Goal: Task Accomplishment & Management: Manage account settings

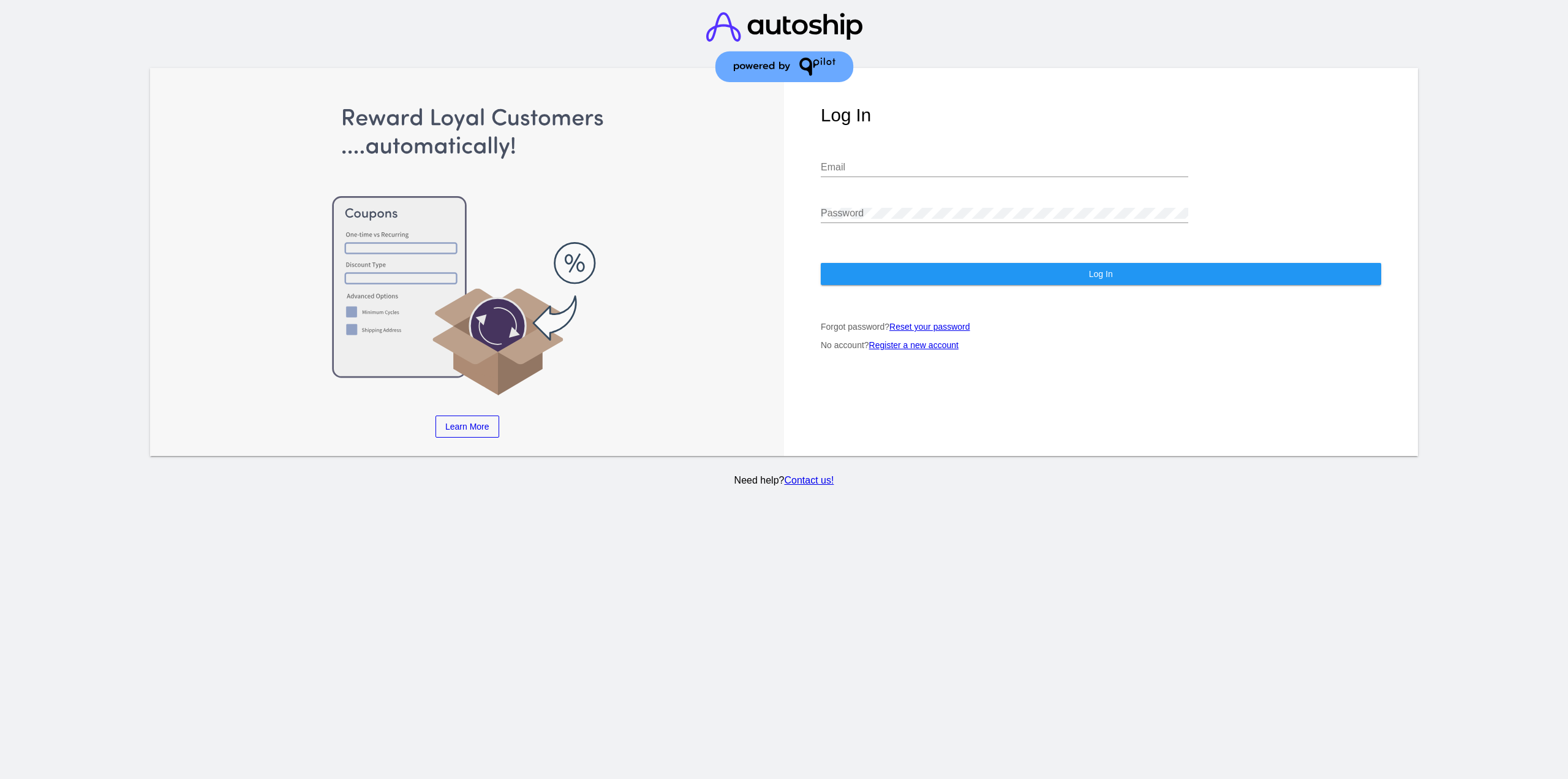
click at [877, 171] on input "Email" at bounding box center [1004, 167] width 368 height 11
type input "[EMAIL_ADDRESS][DOMAIN_NAME]"
click at [896, 284] on button "Log In" at bounding box center [1101, 274] width 560 height 22
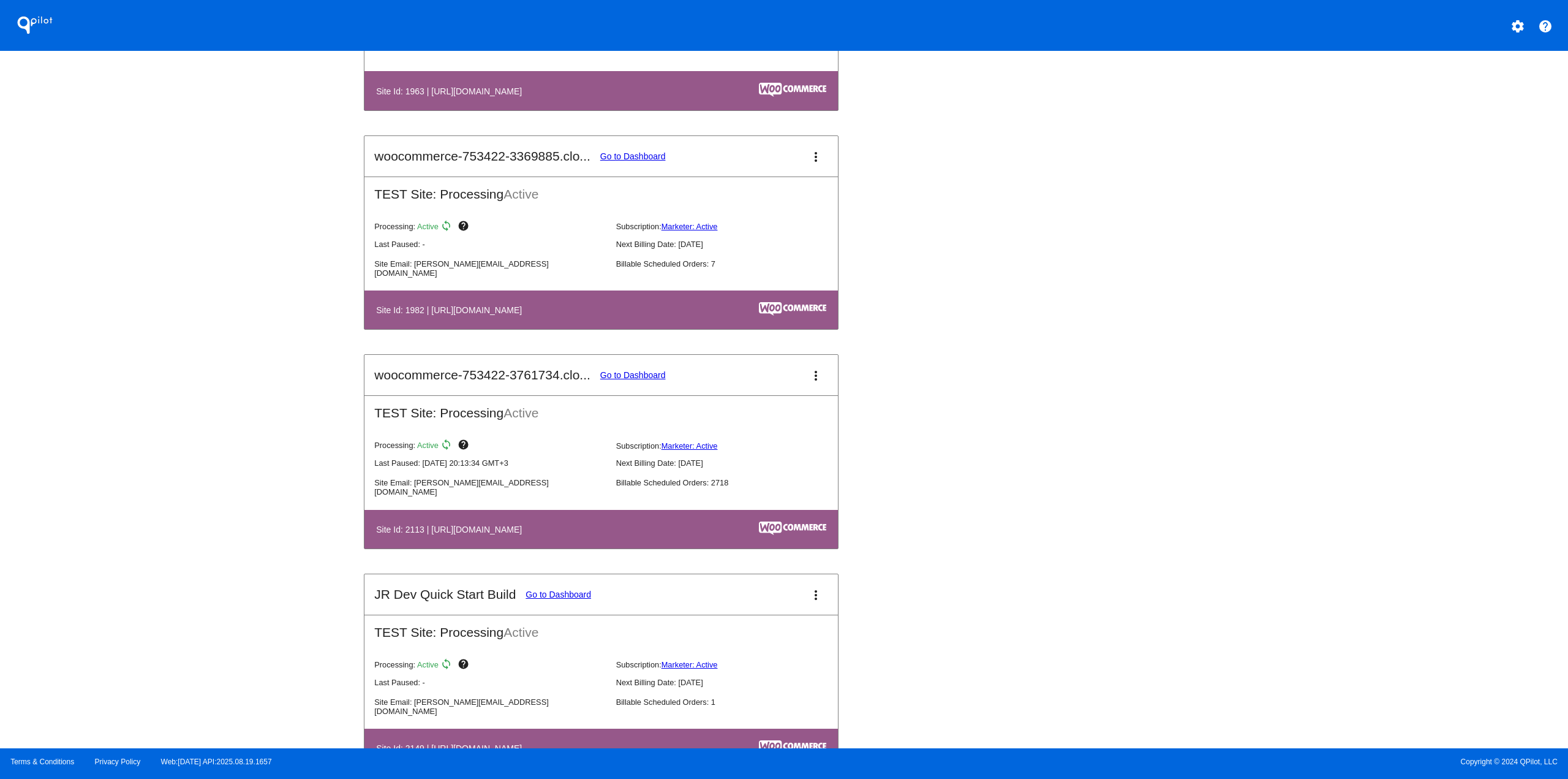
scroll to position [1164, 0]
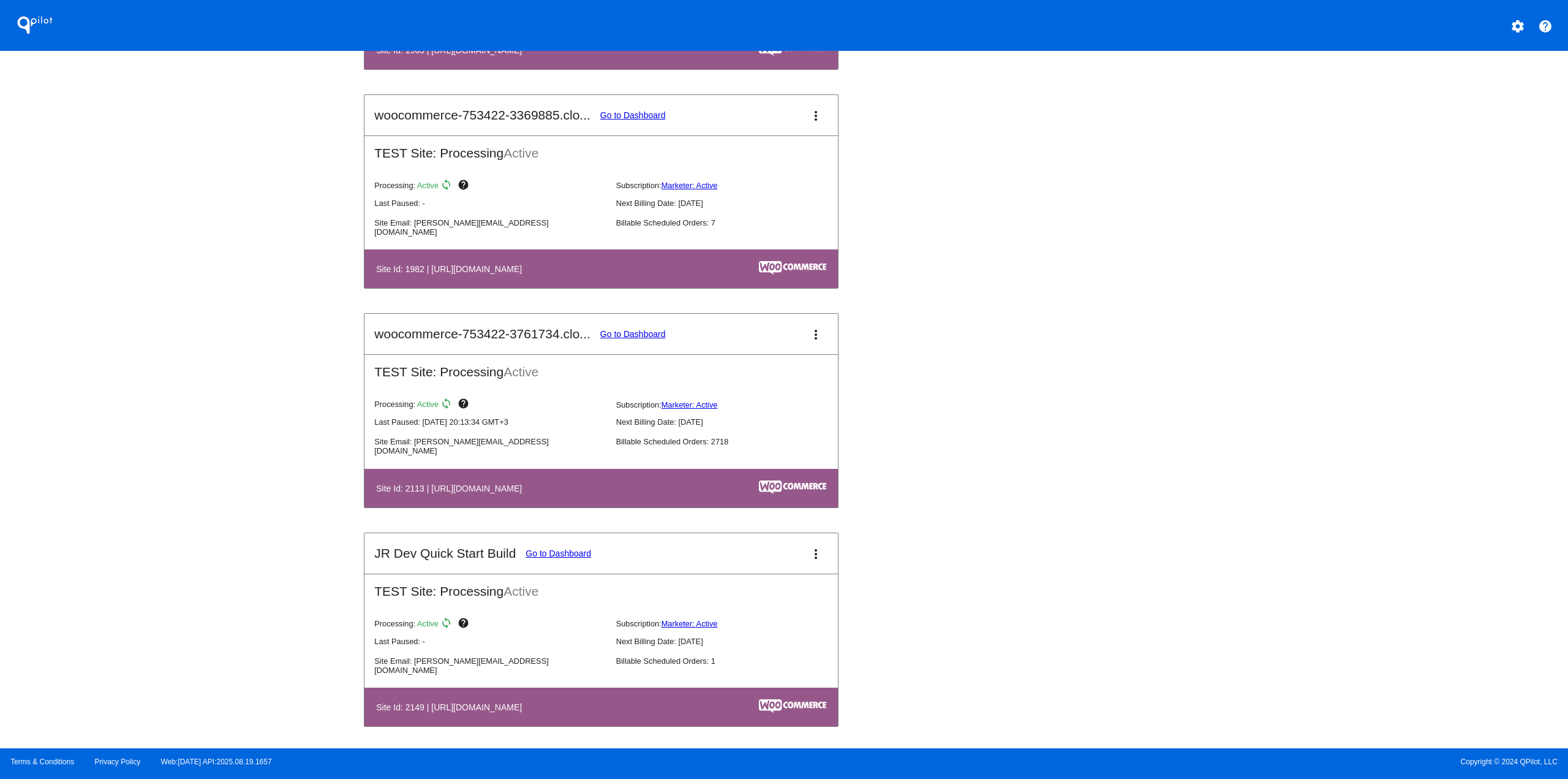
click at [645, 318] on mat-card-header "woocommerce-753422-3761734.clo... Go to Dashboard more_vert" at bounding box center [601, 334] width 473 height 41
click at [641, 336] on link "Go to Dashboard" at bounding box center [633, 334] width 66 height 10
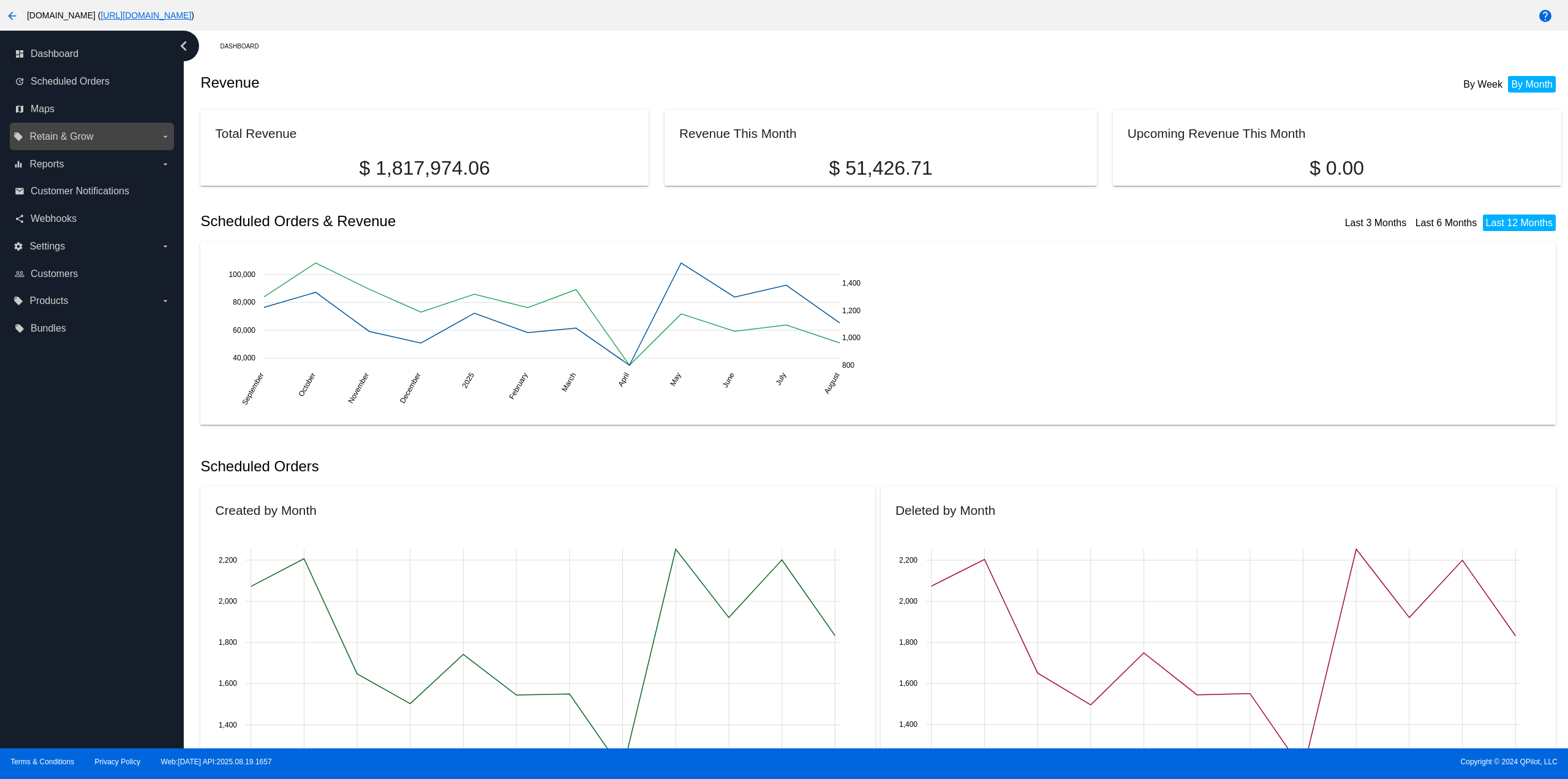
click at [92, 135] on span "Retain & Grow" at bounding box center [61, 136] width 64 height 11
click at [0, 0] on input "local_offer Retain & Grow arrow_drop_down" at bounding box center [0, 0] width 0 height 0
click at [65, 162] on span "Coupons" at bounding box center [56, 161] width 38 height 11
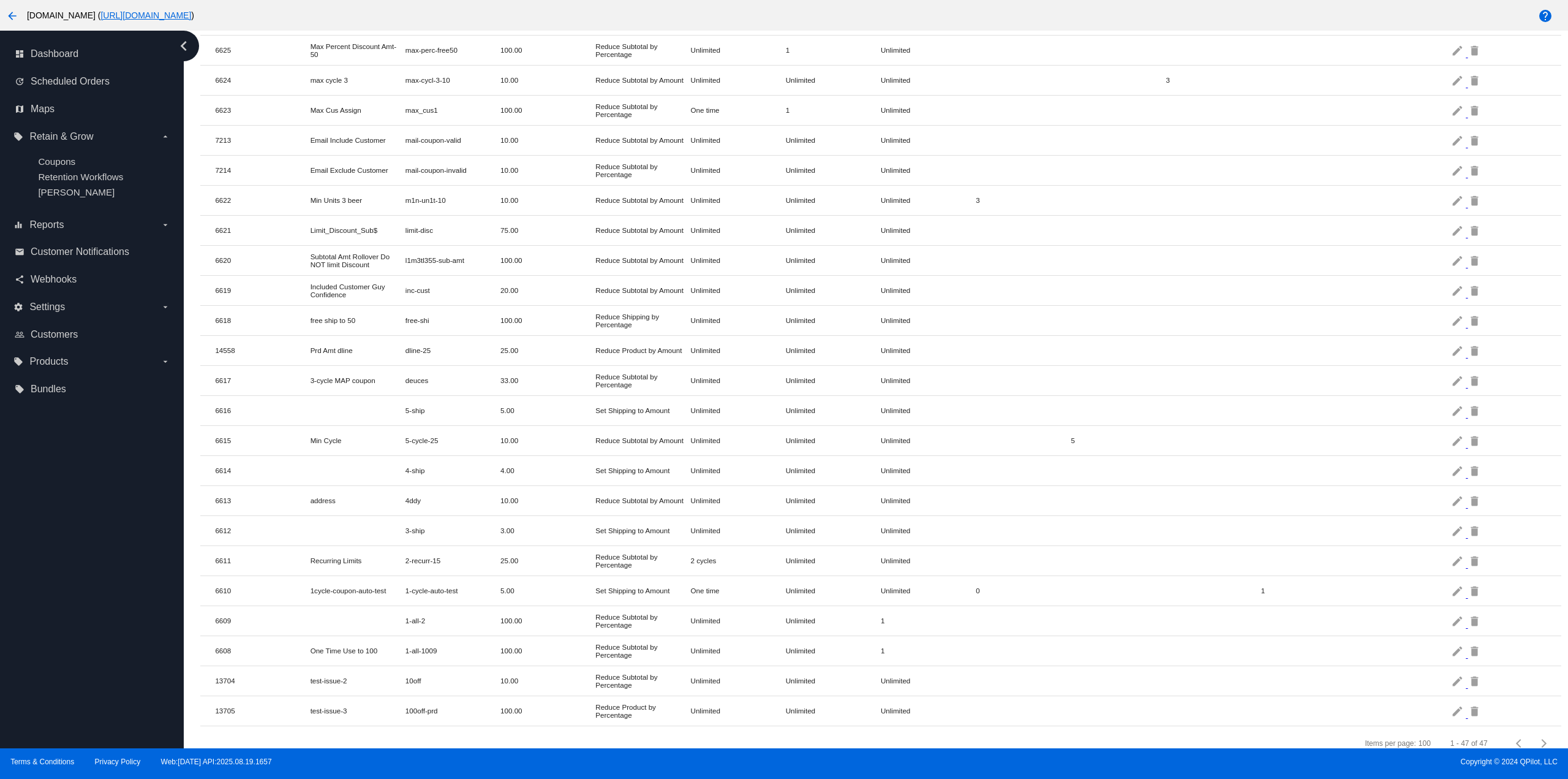
scroll to position [773, 0]
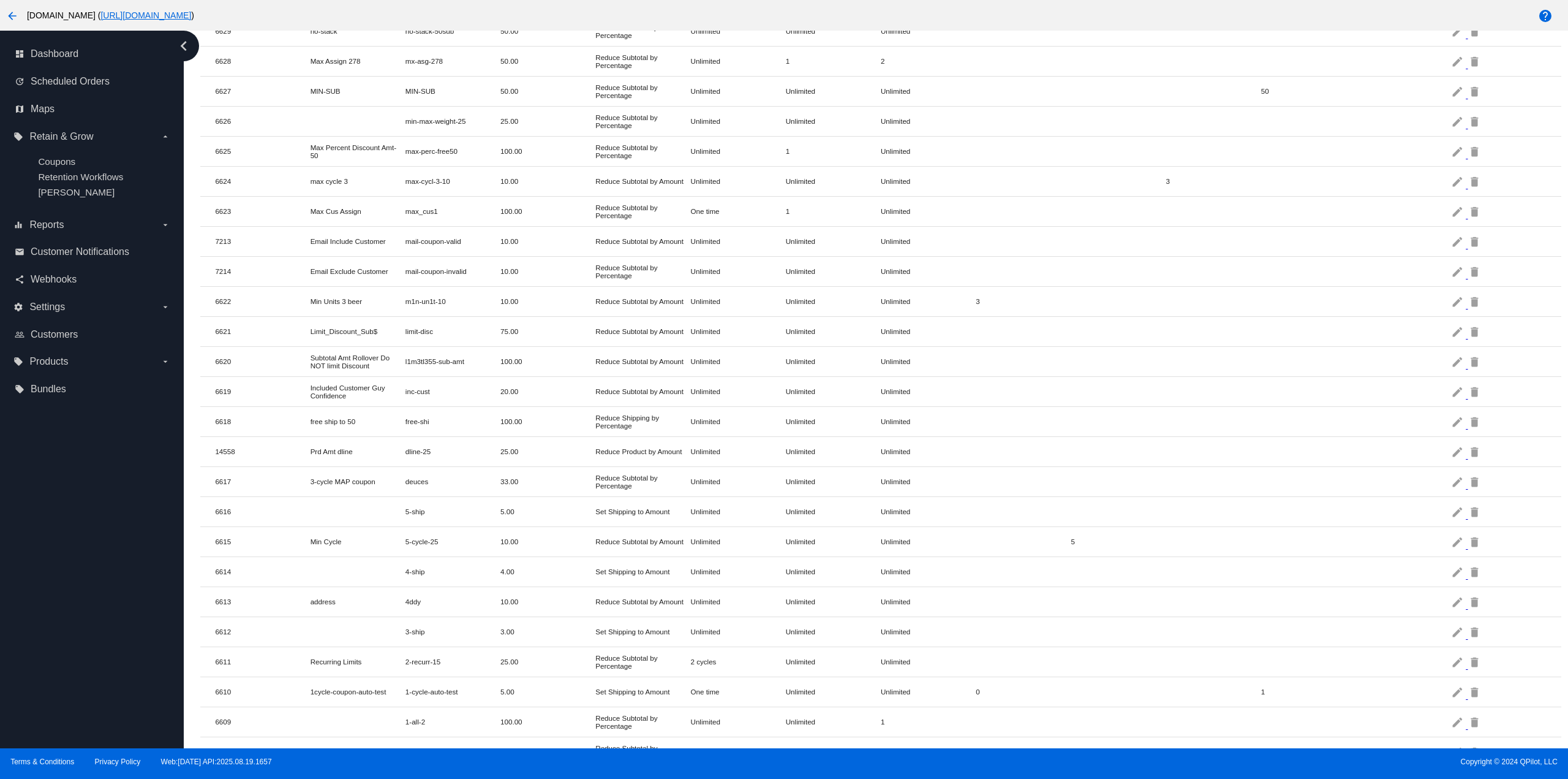
click at [469, 179] on mat-cell "max-cycl-3-10" at bounding box center [453, 180] width 95 height 15
click at [1451, 179] on mat-icon "edit" at bounding box center [1457, 181] width 15 height 19
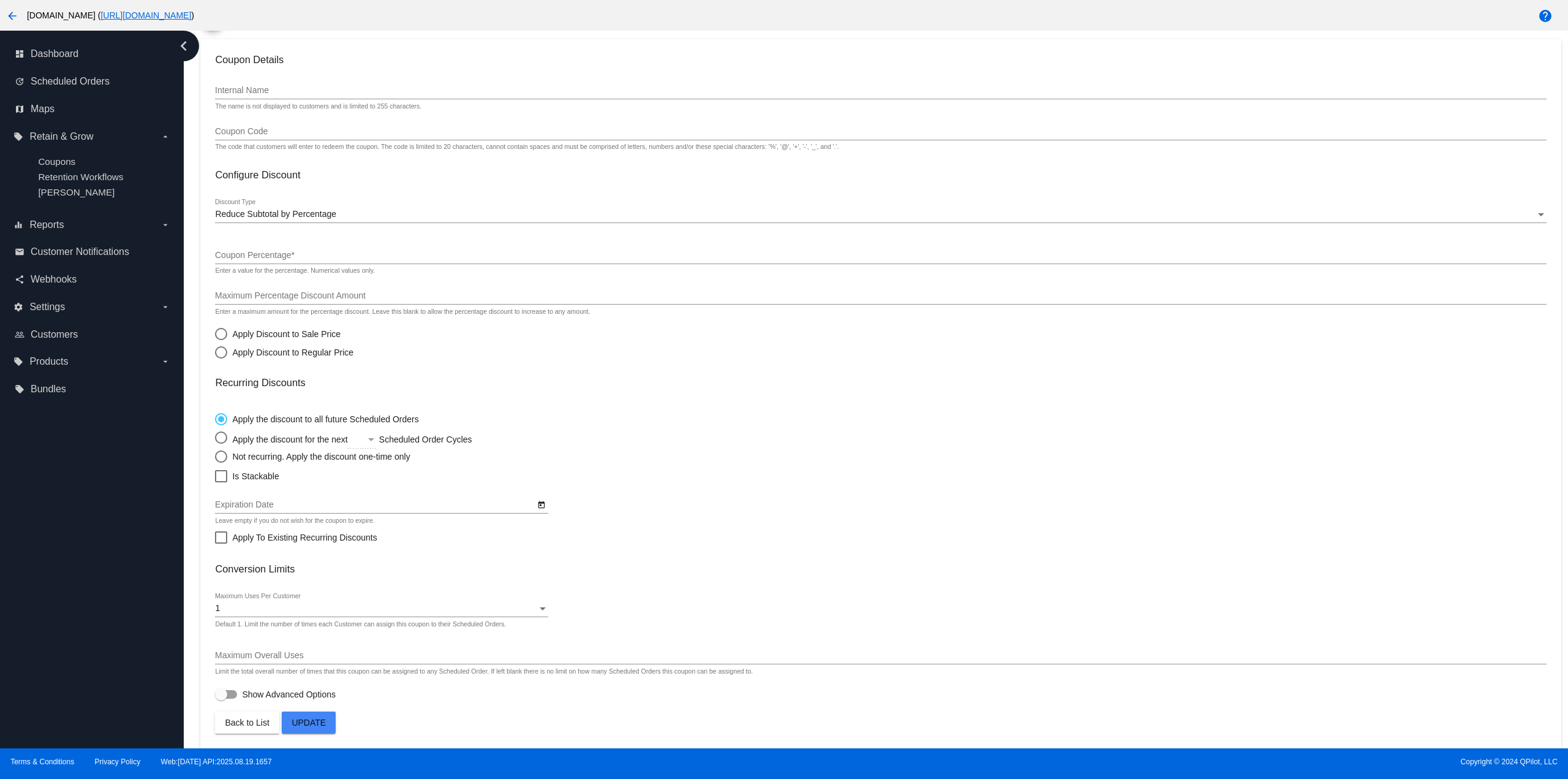
type input "max cycle 3"
type input "max-cycl-3-10"
checkbox input "true"
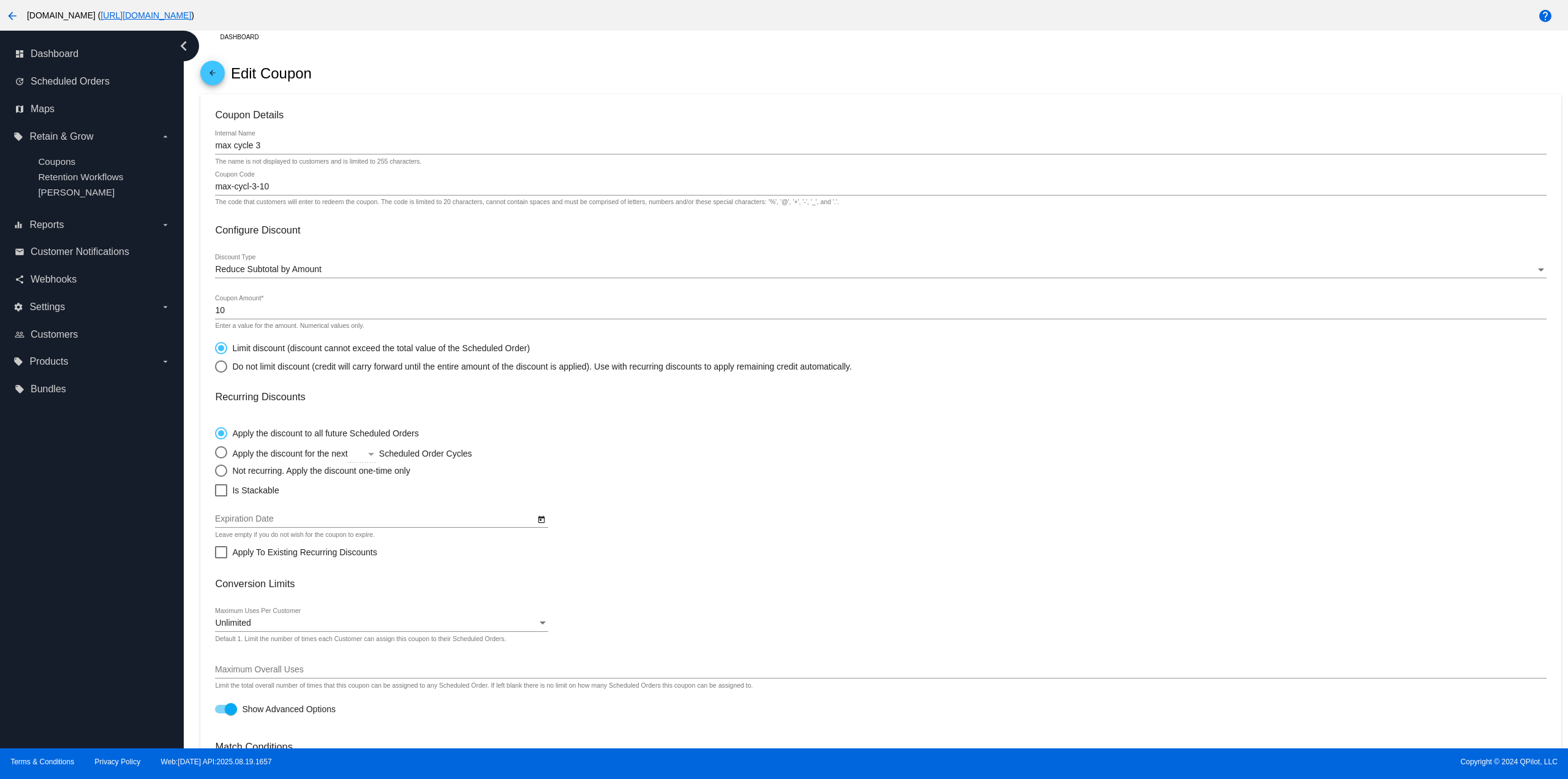
scroll to position [9, 0]
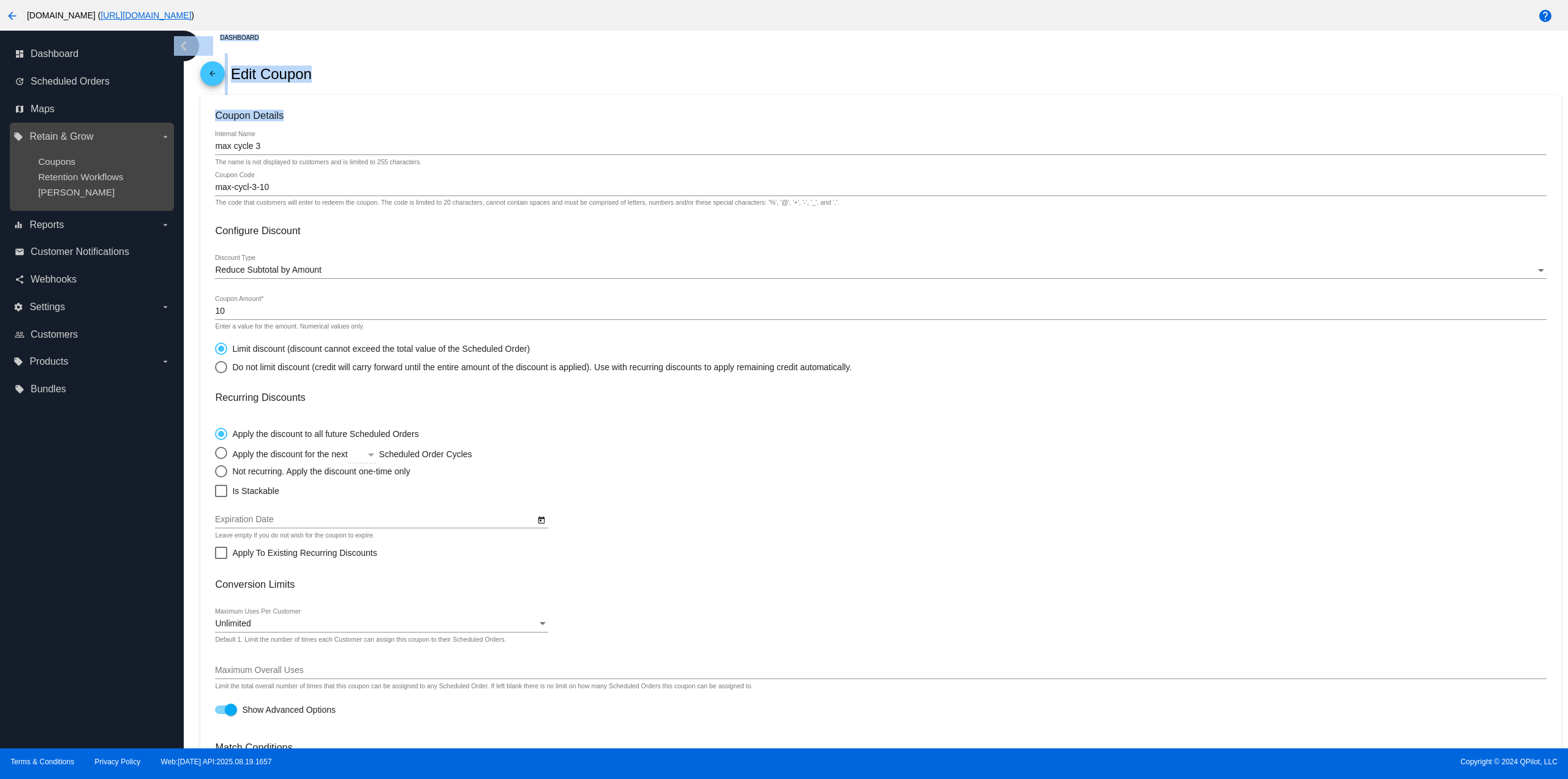
drag, startPoint x: 272, startPoint y: 141, endPoint x: 168, endPoint y: 136, distance: 104.1
click at [169, 136] on div "dashboard Dashboard update Scheduled Orders map Maps local_offer Retain & Grow …" at bounding box center [784, 390] width 1568 height 718
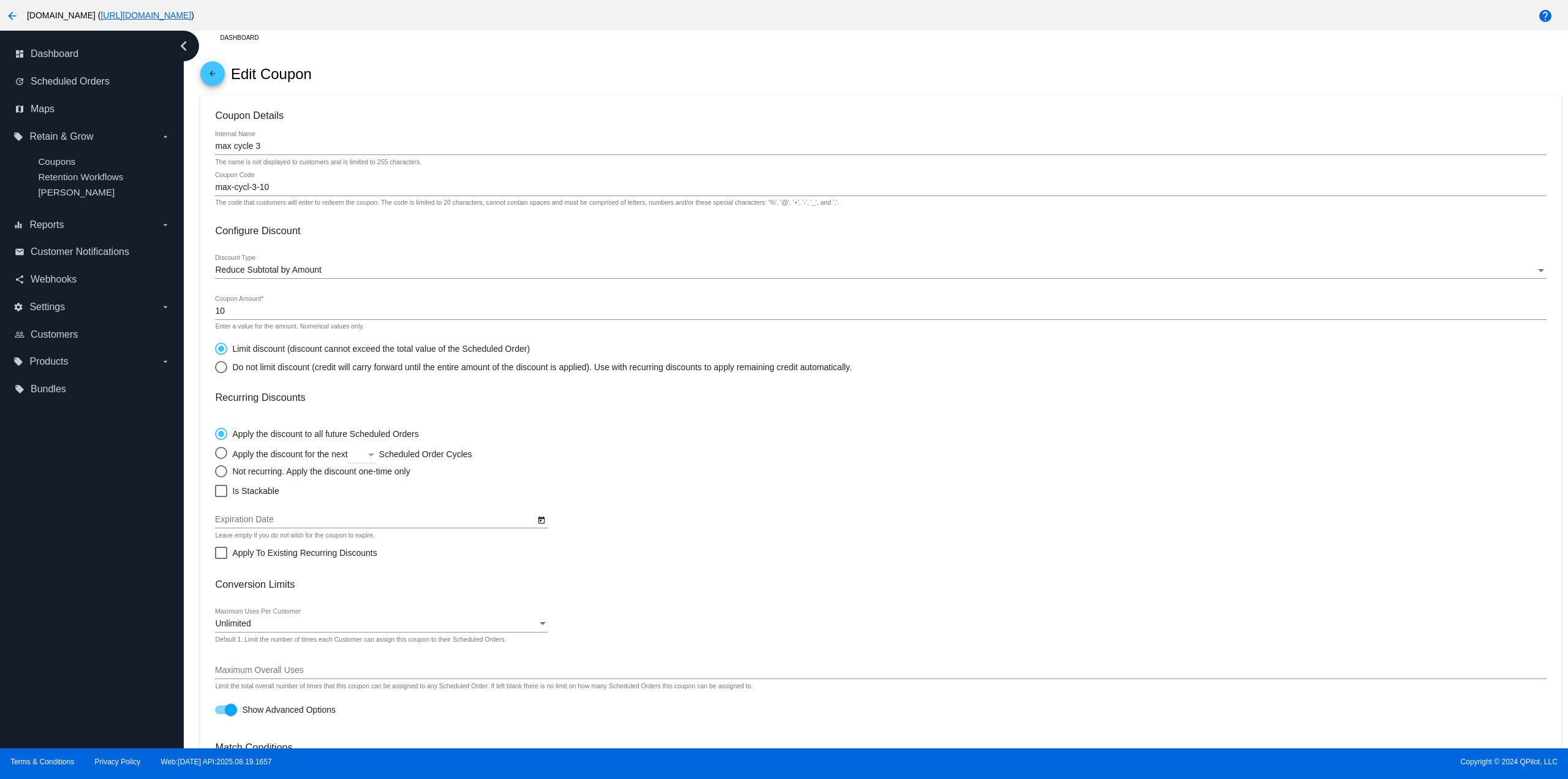
click at [266, 146] on input "max cycle 3" at bounding box center [880, 146] width 1331 height 10
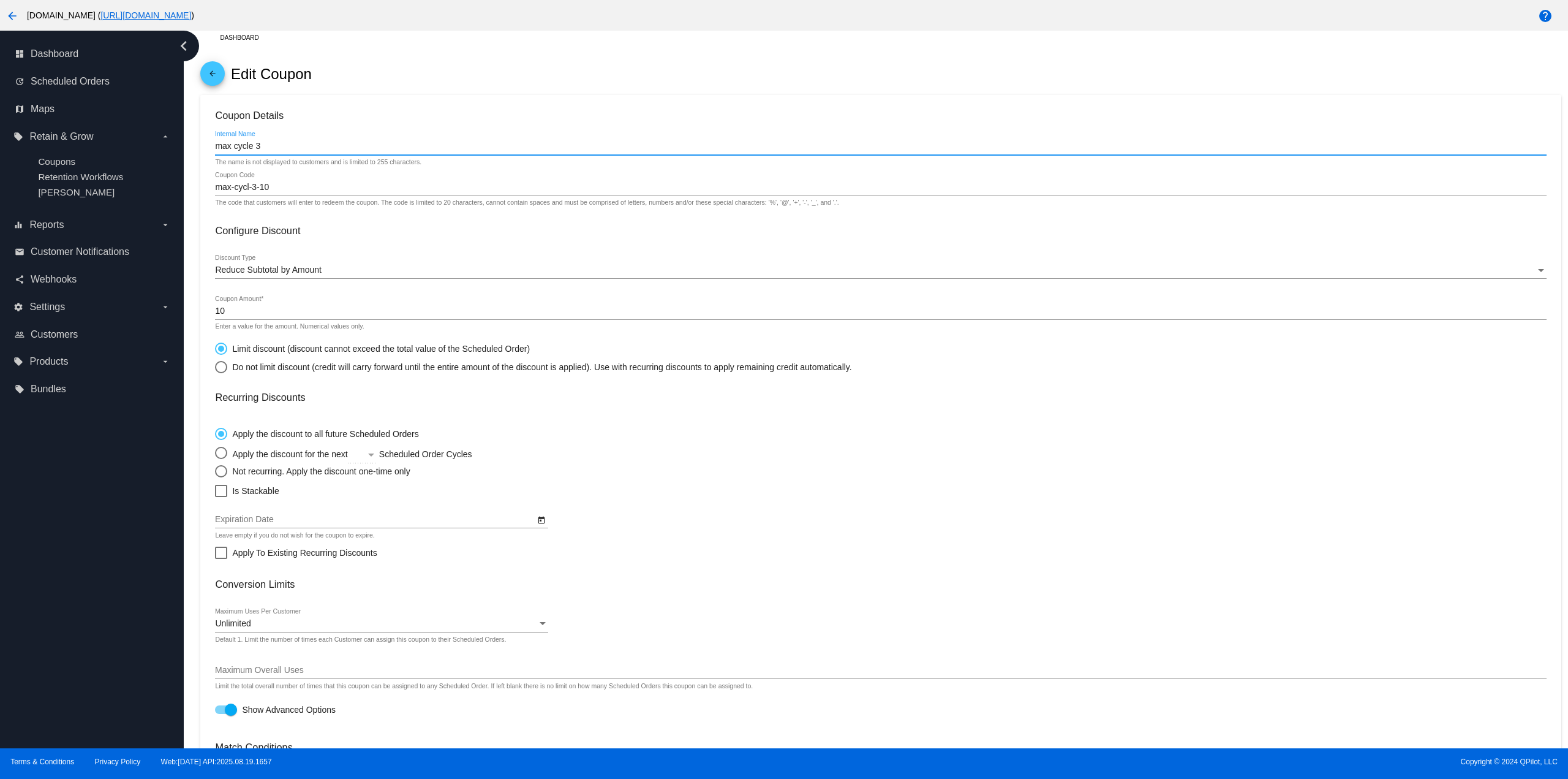
click at [266, 146] on input "max cycle 3" at bounding box center [880, 146] width 1331 height 10
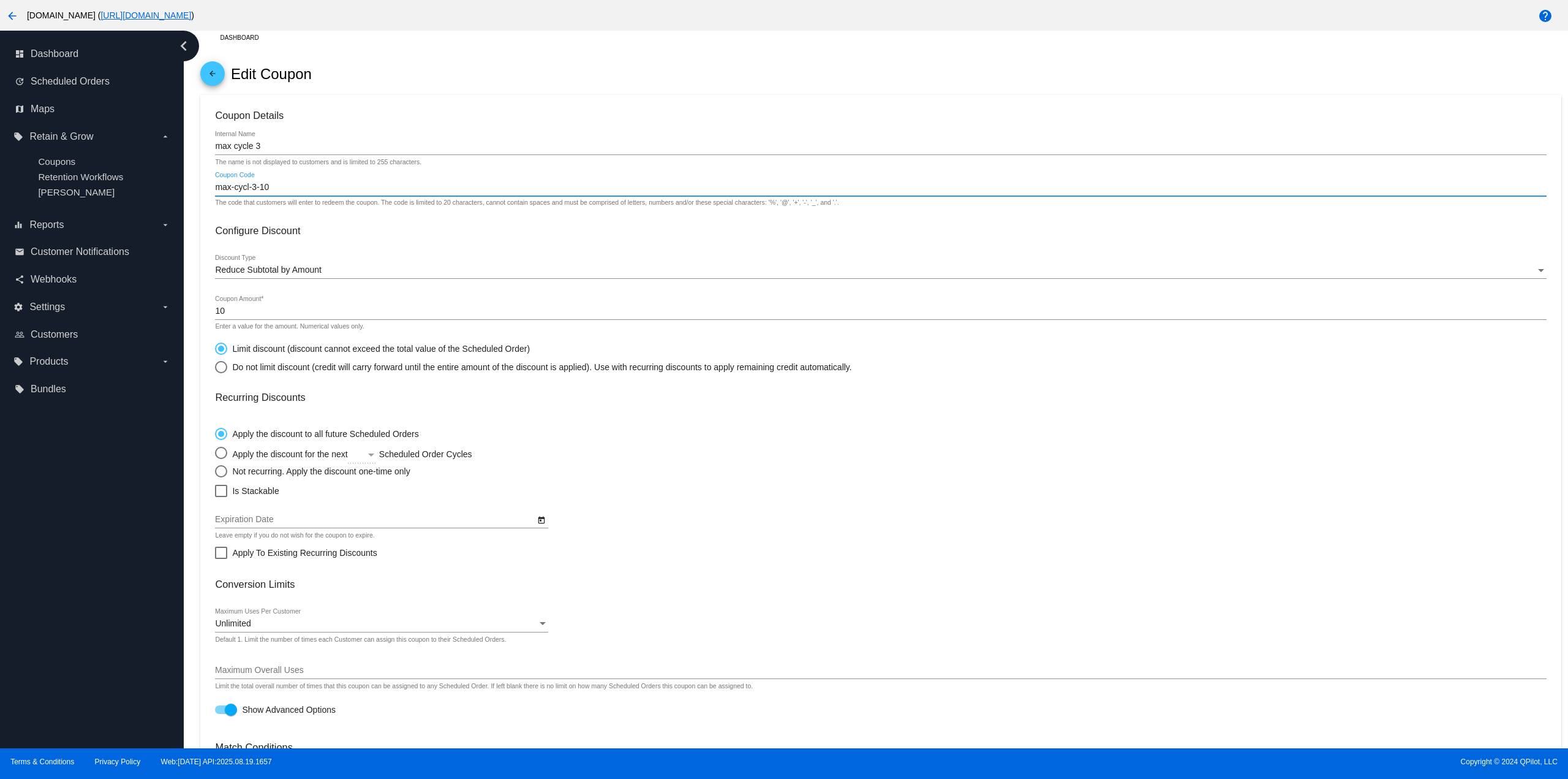
click at [289, 190] on input "max-cycl-3-10" at bounding box center [880, 187] width 1331 height 10
click at [289, 189] on input "max-cycl-3-10" at bounding box center [880, 187] width 1331 height 10
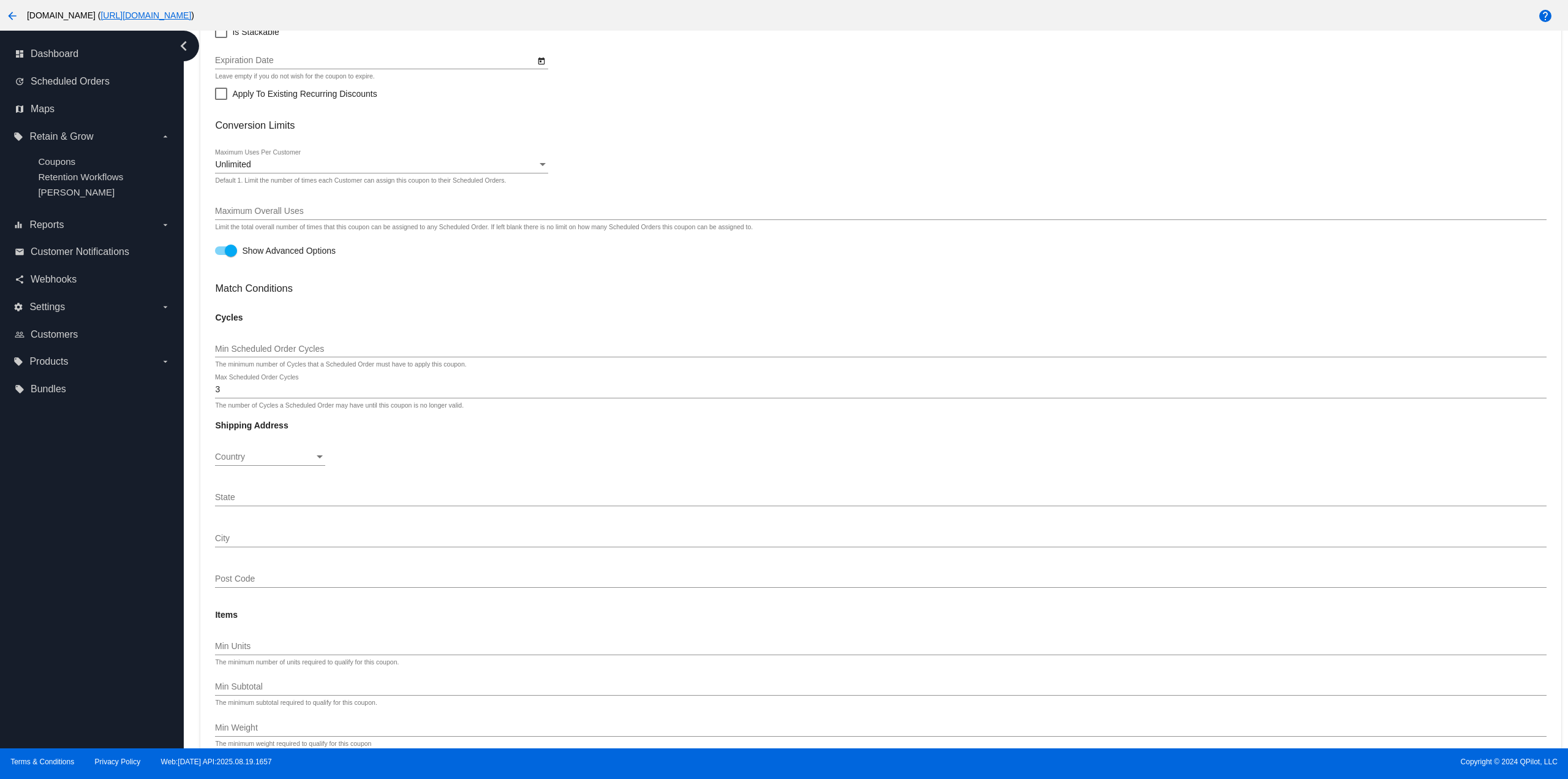
scroll to position [490, 0]
